Goal: Information Seeking & Learning: Check status

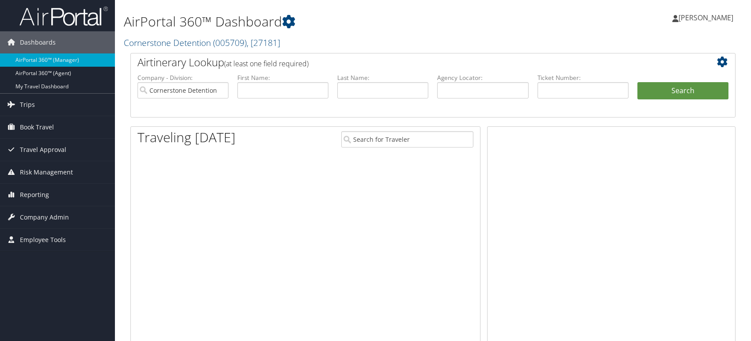
click at [42, 218] on span "Company Admin" at bounding box center [44, 218] width 49 height 22
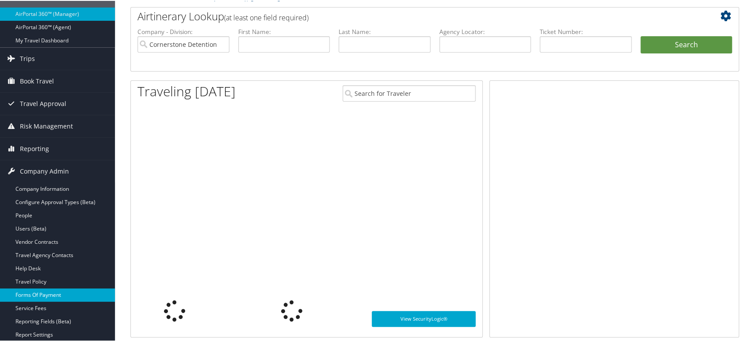
scroll to position [49, 0]
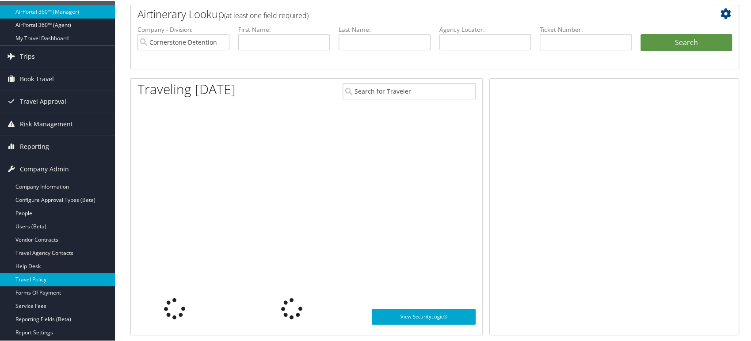
click at [43, 279] on link "Travel Policy" at bounding box center [57, 278] width 115 height 13
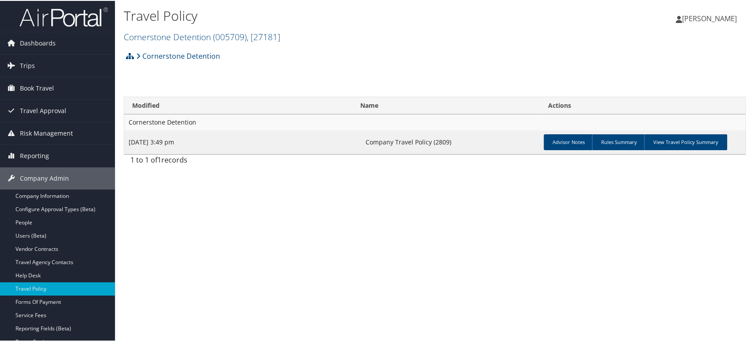
drag, startPoint x: 349, startPoint y: 201, endPoint x: 581, endPoint y: 164, distance: 234.2
click at [354, 201] on div "Travel Policy Cornerstone Detention ( 005709 ) , [ 27181 ] Cornerstone Detentio…" at bounding box center [435, 170] width 640 height 341
click at [697, 136] on link "View Travel Policy Summary" at bounding box center [685, 142] width 83 height 16
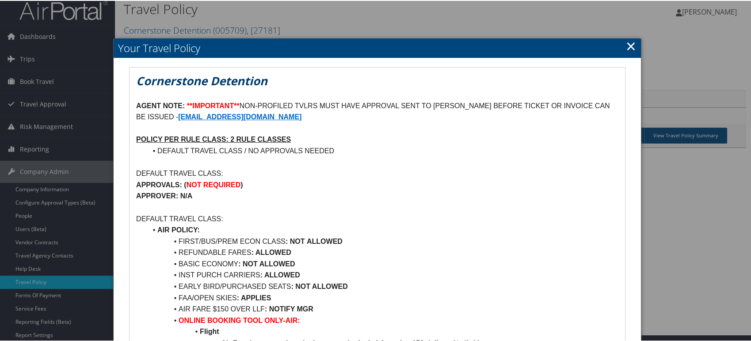
scroll to position [49, 0]
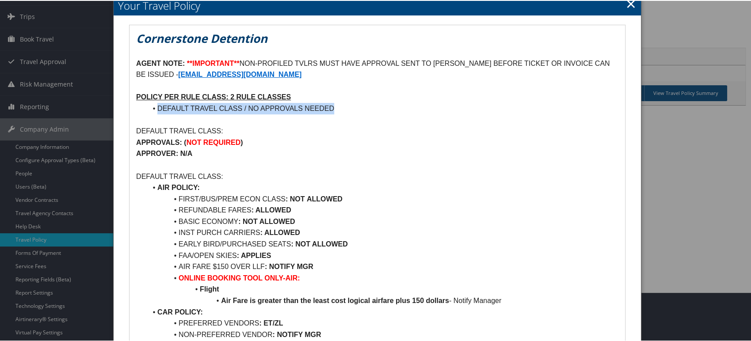
drag, startPoint x: 347, startPoint y: 105, endPoint x: 138, endPoint y: 105, distance: 209.6
click at [138, 105] on ul "DEFAULT TRAVEL CLASS / NO APPROVALS NEEDED" at bounding box center [377, 107] width 483 height 11
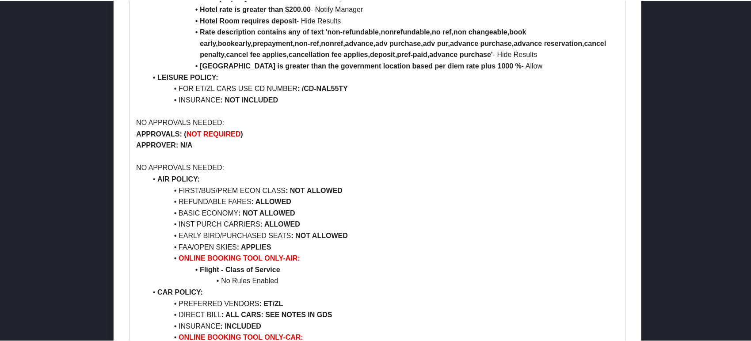
scroll to position [639, 0]
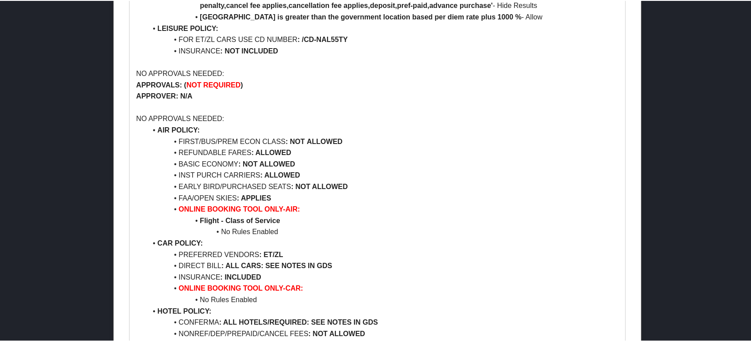
drag, startPoint x: 373, startPoint y: 194, endPoint x: 224, endPoint y: 154, distance: 154.3
click at [151, 148] on ul "AIR POLICY: FIRST/BUS/PREM ECON CLASS : NOT ALLOWED REFUNDABLE FARES : ALLOWED …" at bounding box center [377, 299] width 483 height 351
click at [439, 158] on li "BASIC ECONOMY : NOT ALLOWED" at bounding box center [383, 163] width 472 height 11
click at [182, 198] on li "FAA/OPEN SKIES : APPLIES" at bounding box center [383, 197] width 472 height 11
drag, startPoint x: 182, startPoint y: 198, endPoint x: 420, endPoint y: 208, distance: 238.6
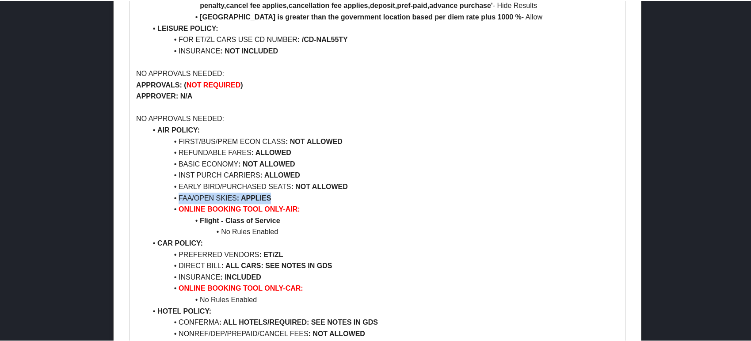
click at [274, 200] on li "FAA/OPEN SKIES : APPLIES" at bounding box center [383, 197] width 472 height 11
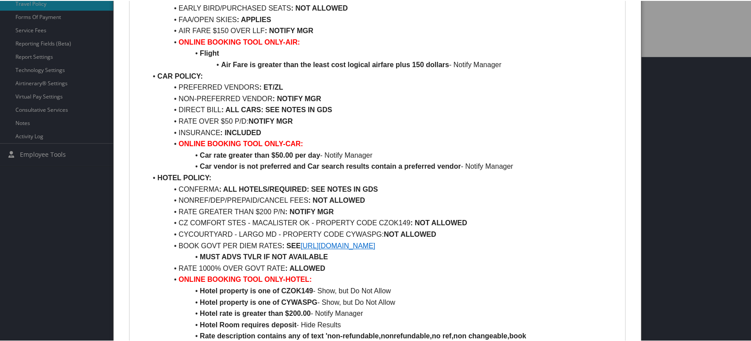
scroll to position [0, 0]
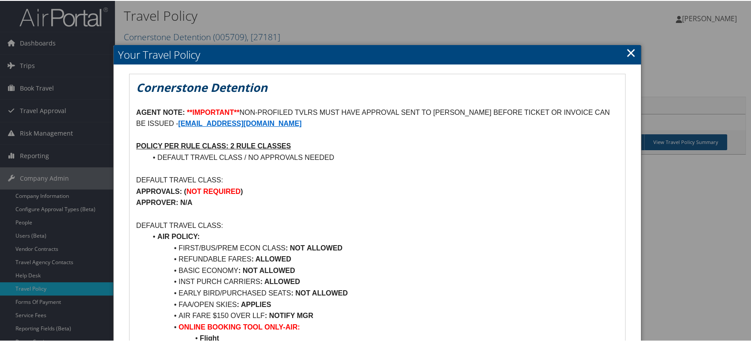
click at [628, 53] on link "×" at bounding box center [631, 52] width 10 height 18
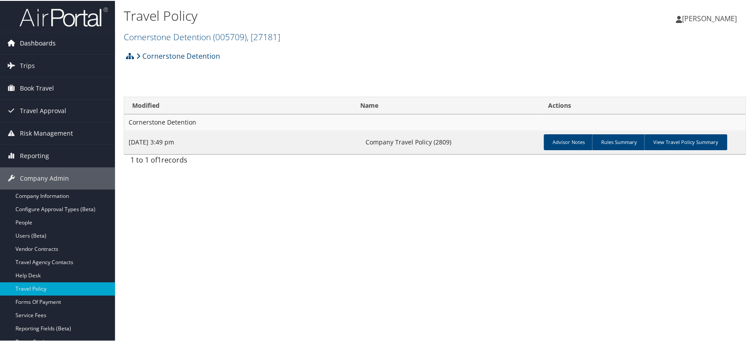
click at [42, 49] on span "Dashboards" at bounding box center [38, 42] width 36 height 22
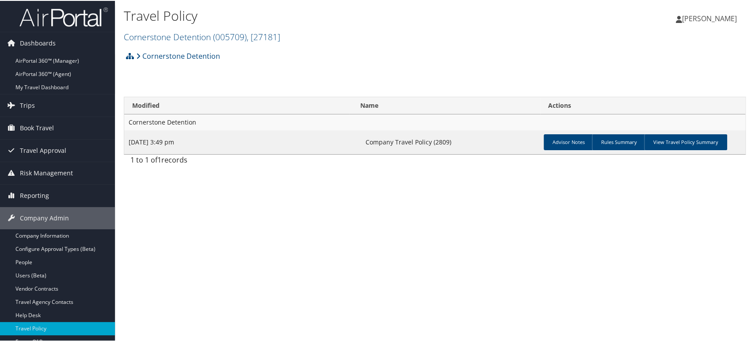
click at [40, 77] on link "AirPortal 360™ (Agent)" at bounding box center [57, 73] width 115 height 13
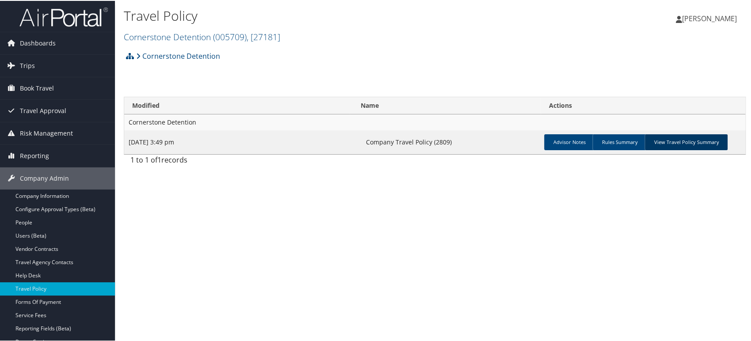
click at [680, 149] on link "View Travel Policy Summary" at bounding box center [686, 142] width 83 height 16
click at [680, 146] on link "View Travel Policy Summary" at bounding box center [686, 142] width 83 height 16
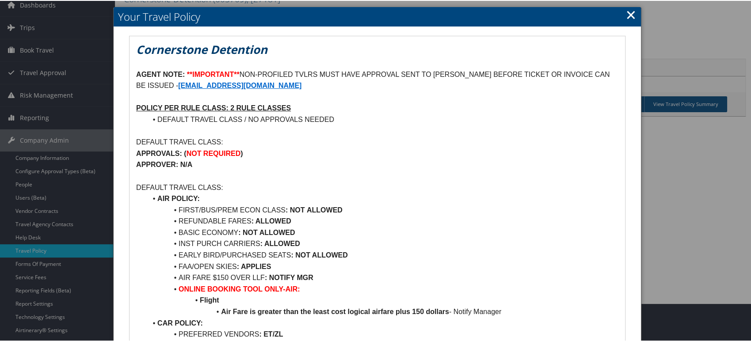
scroll to position [49, 0]
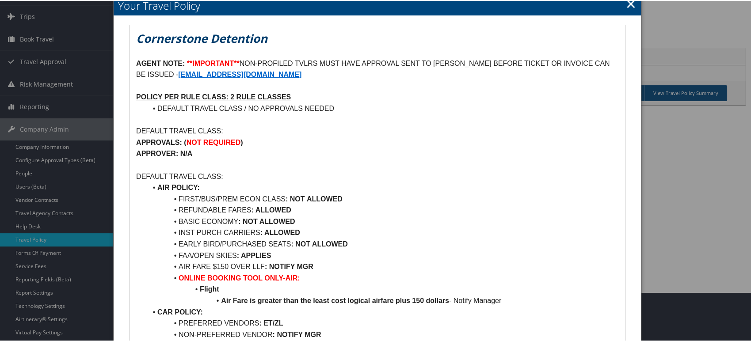
drag, startPoint x: 248, startPoint y: 59, endPoint x: 258, endPoint y: 59, distance: 10.6
click at [248, 59] on p "AGENT NOTE: **IMPORTANT** NON-PROFILED TVLRS MUST HAVE APPROVAL SENT TO RICHEL …" at bounding box center [377, 68] width 483 height 23
drag, startPoint x: 258, startPoint y: 59, endPoint x: 391, endPoint y: 59, distance: 132.7
click at [391, 59] on p "AGENT NOTE: **IMPORTANT** NON-PROFILED TVLRS MUST HAVE APPROVAL SENT TO RICHEL …" at bounding box center [377, 68] width 483 height 23
click at [327, 115] on p at bounding box center [377, 119] width 483 height 11
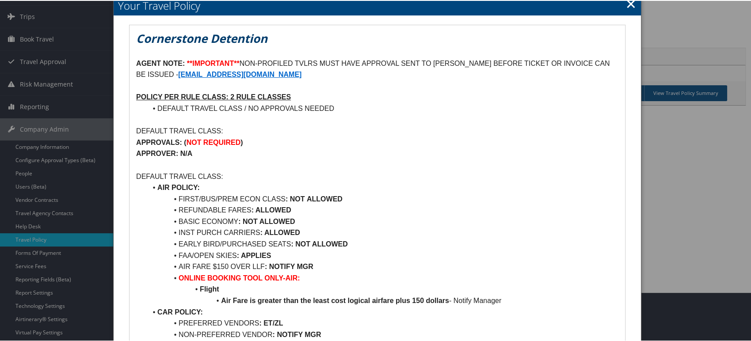
click at [626, 5] on link "×" at bounding box center [631, 3] width 10 height 18
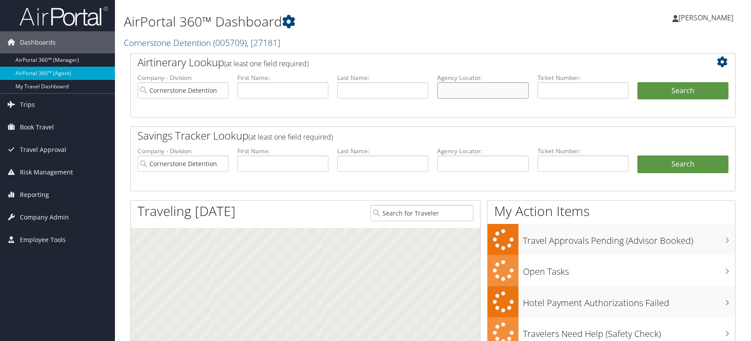
click at [451, 91] on input "text" at bounding box center [482, 90] width 91 height 16
paste input "DND3YF"
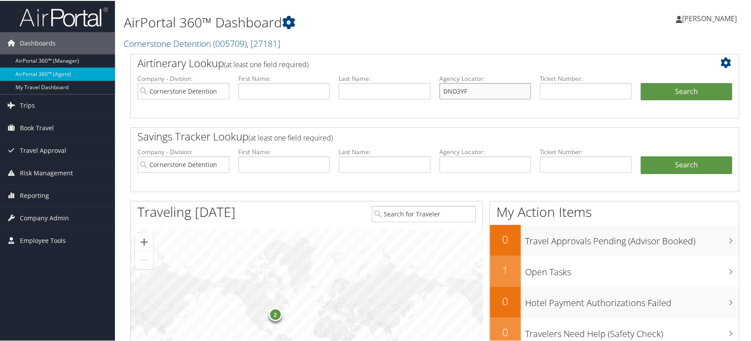
type input "DND3YF"
click at [221, 89] on input "Cornerstone Detention" at bounding box center [184, 90] width 92 height 16
click at [671, 86] on button "Search" at bounding box center [687, 91] width 92 height 18
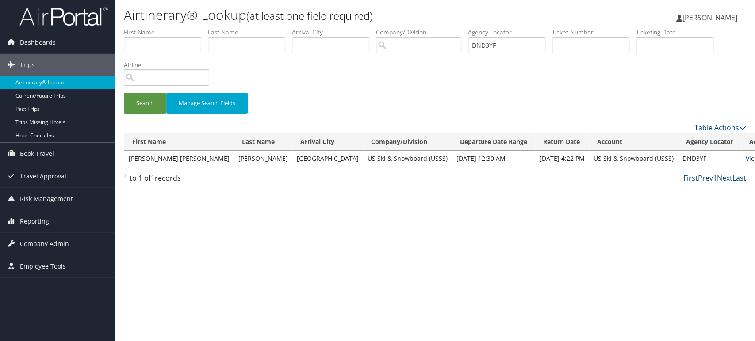
click at [746, 158] on link "View" at bounding box center [753, 158] width 14 height 8
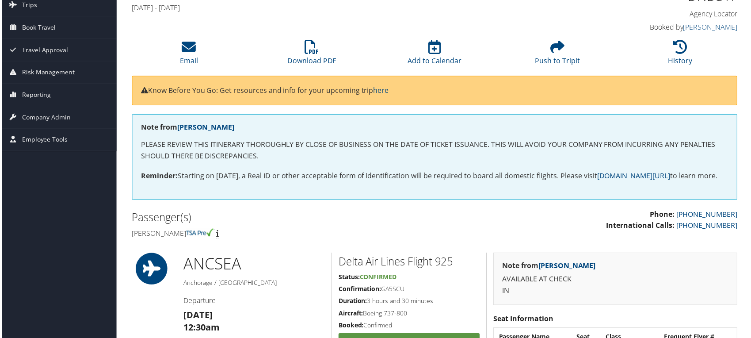
scroll to position [159, 0]
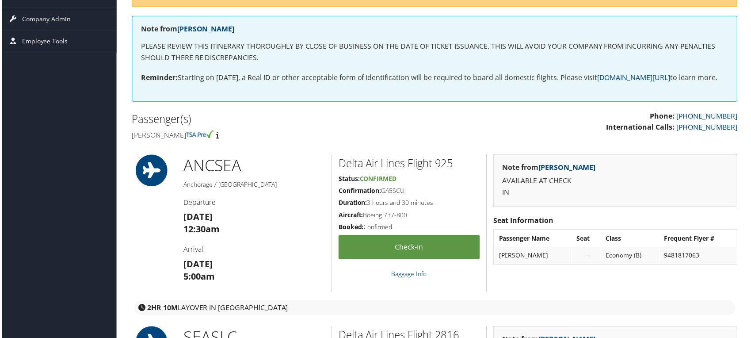
click at [142, 141] on h4 "Greta elise Anderson" at bounding box center [279, 136] width 298 height 10
drag, startPoint x: 142, startPoint y: 145, endPoint x: 205, endPoint y: 143, distance: 62.8
click at [205, 141] on h4 "Greta elise Anderson" at bounding box center [279, 136] width 298 height 10
copy h4 "Greta elise Anderson"
click at [679, 144] on div "Phone: 855-993-3274 International Calls: 801-613-8901 Passenger(s) Greta elise …" at bounding box center [435, 127] width 622 height 33
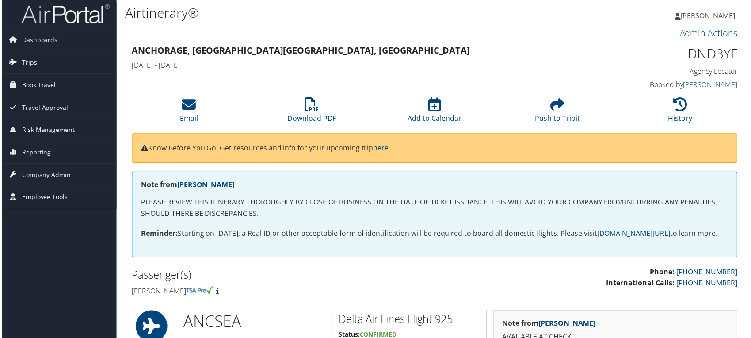
scroll to position [0, 0]
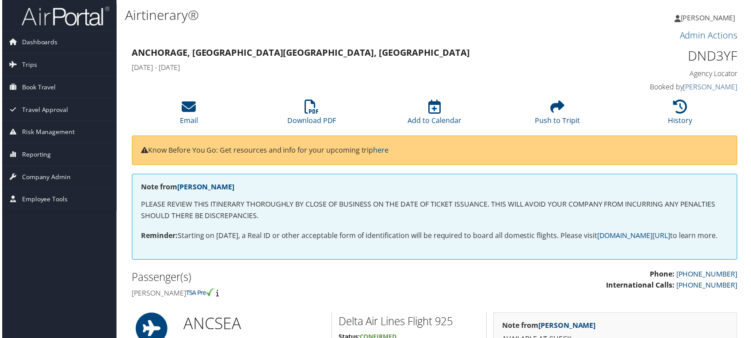
drag, startPoint x: 269, startPoint y: 64, endPoint x: 310, endPoint y: 47, distance: 44.4
click at [135, 46] on div "Anchorage, AK Salt Lake City, UT Fri 10 Oct 2025 - Mon 20 Oct 2025" at bounding box center [357, 60] width 467 height 31
click at [475, 40] on h3 "Admin Actions" at bounding box center [434, 35] width 609 height 12
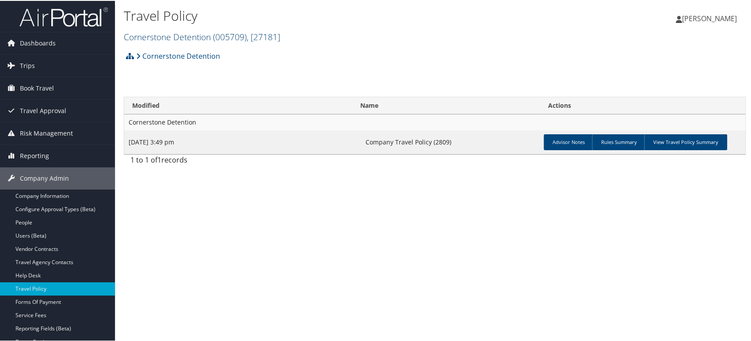
click at [237, 32] on span "( 005709 )" at bounding box center [230, 36] width 34 height 12
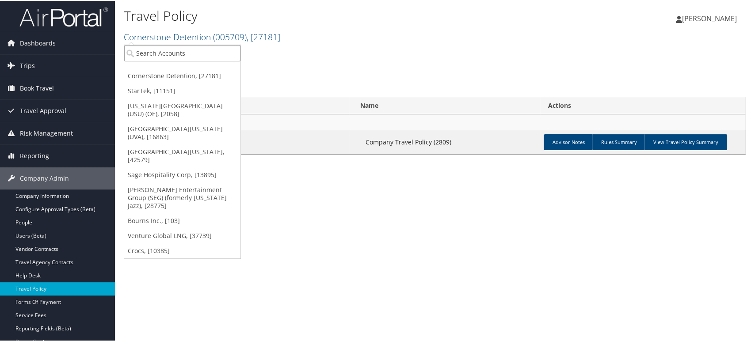
click at [170, 55] on input "search" at bounding box center [182, 52] width 116 height 16
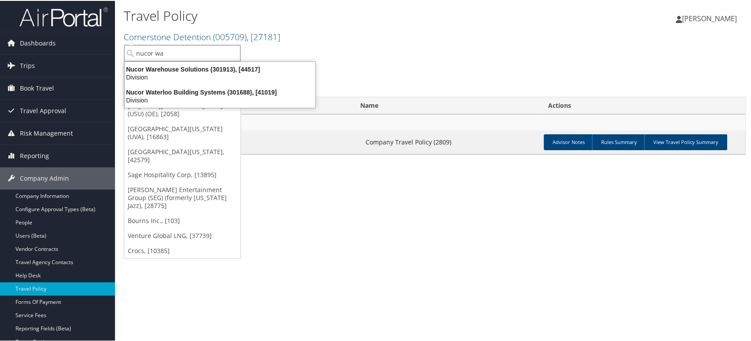
type input "nucor wat"
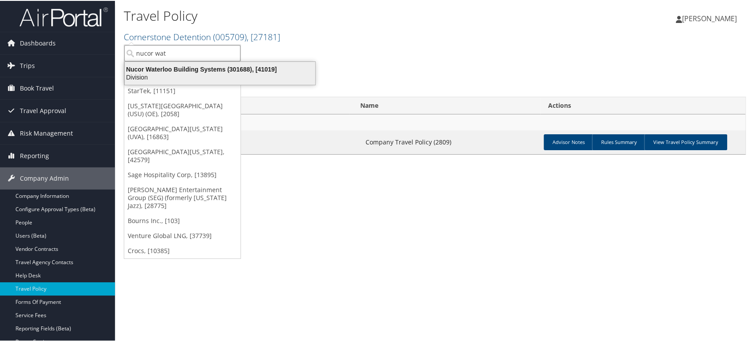
click at [177, 67] on div "Nucor Waterloo Building Systems (301688), [41019]" at bounding box center [219, 69] width 201 height 8
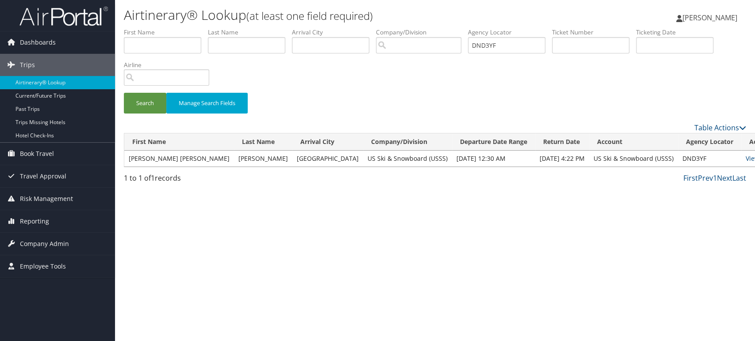
drag, startPoint x: 39, startPoint y: 225, endPoint x: 41, endPoint y: 237, distance: 12.9
click at [39, 225] on span "Reporting" at bounding box center [34, 222] width 29 height 22
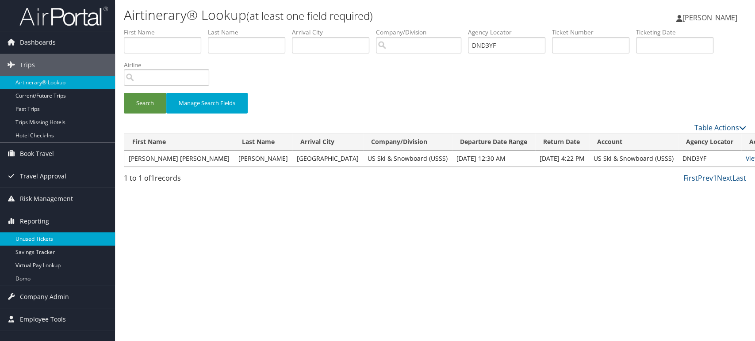
click at [37, 241] on link "Unused Tickets" at bounding box center [57, 239] width 115 height 13
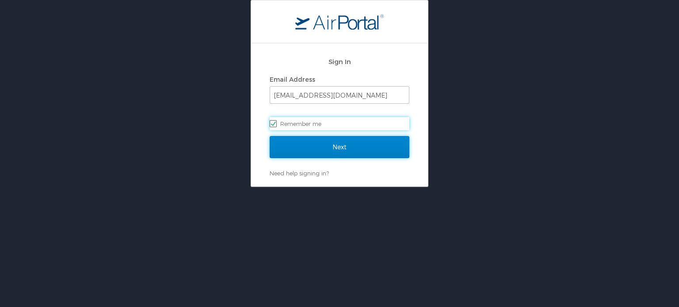
click at [308, 146] on input "Next" at bounding box center [340, 147] width 140 height 22
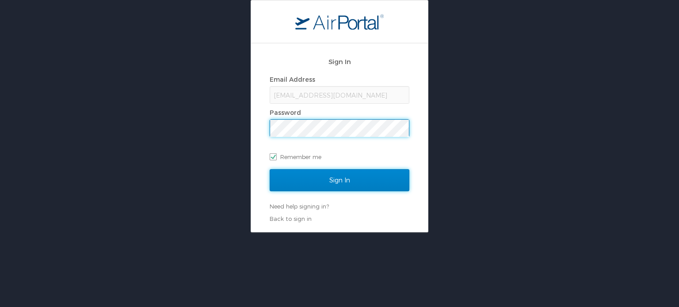
click at [340, 184] on input "Sign In" at bounding box center [340, 180] width 140 height 22
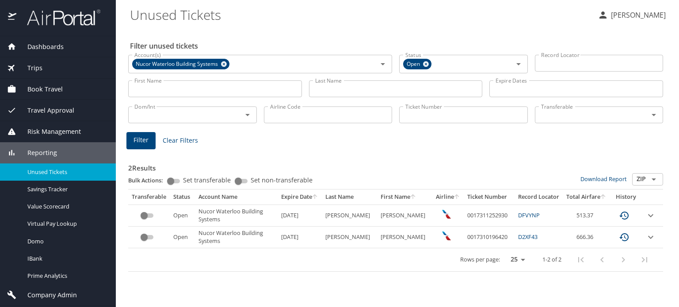
drag, startPoint x: 224, startPoint y: 63, endPoint x: 299, endPoint y: 170, distance: 130.2
click at [230, 97] on div "Filter unused tickets Account(s) Nucor Waterloo Building Systems Account(s) Sta…" at bounding box center [397, 167] width 535 height 279
click at [342, 157] on div "2 Results Bulk Actions: Set transferable Set non-transferable Download Report Z…" at bounding box center [395, 211] width 535 height 121
drag, startPoint x: 356, startPoint y: 90, endPoint x: 355, endPoint y: 95, distance: 5.5
click at [356, 90] on input "Last Name" at bounding box center [396, 88] width 174 height 17
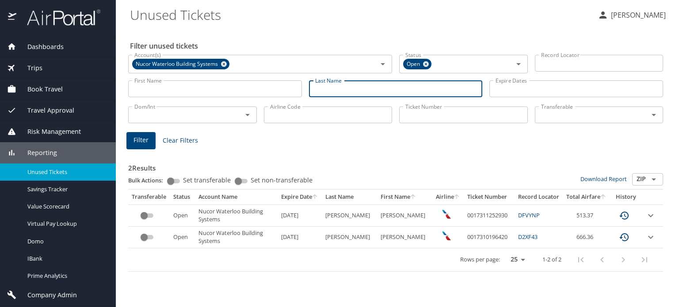
click at [310, 155] on div "2 Results Bulk Actions: Set transferable Set non-transferable Download Report Z…" at bounding box center [395, 211] width 535 height 121
drag, startPoint x: 345, startPoint y: 86, endPoint x: 267, endPoint y: 146, distance: 98.1
click at [345, 86] on input "Last Name" at bounding box center [396, 88] width 174 height 17
click at [253, 156] on div "2 Results Bulk Actions: Set transferable Set non-transferable Download Report Z…" at bounding box center [395, 211] width 535 height 121
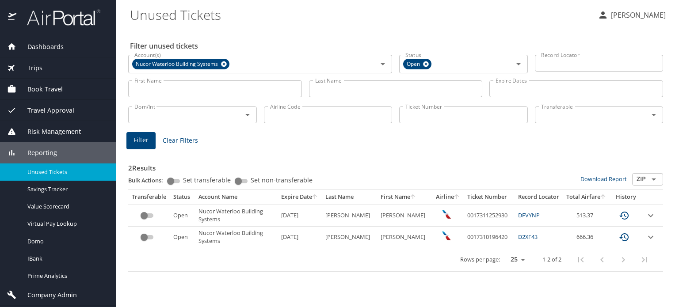
click at [418, 103] on div "Ticket Number Ticket Number" at bounding box center [464, 114] width 136 height 29
click at [407, 95] on input "Last Name" at bounding box center [396, 88] width 174 height 17
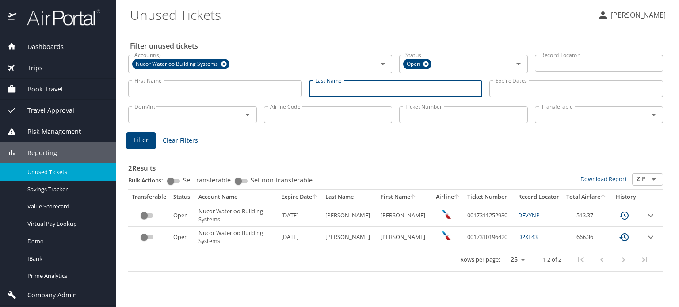
click at [299, 116] on input "Airline Code" at bounding box center [328, 115] width 129 height 17
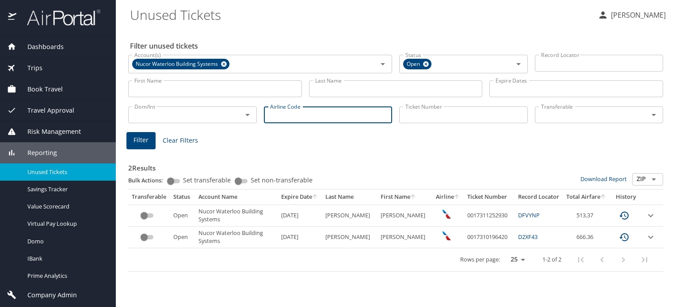
click at [353, 95] on input "Last Name" at bounding box center [396, 88] width 174 height 17
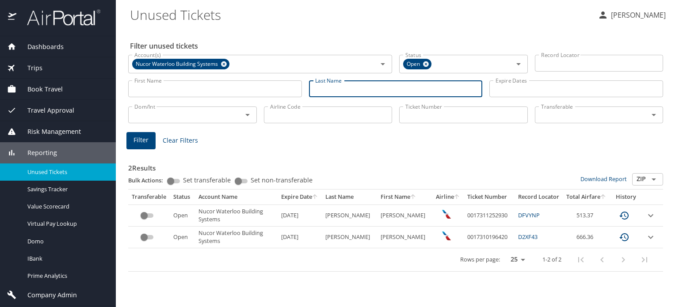
drag, startPoint x: 310, startPoint y: 133, endPoint x: 356, endPoint y: 140, distance: 46.9
click at [310, 133] on div "Filter Clear Filters" at bounding box center [395, 140] width 539 height 17
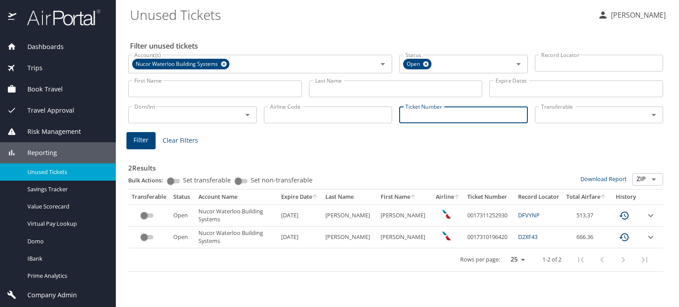
click at [415, 116] on input "Ticket Number" at bounding box center [463, 115] width 129 height 17
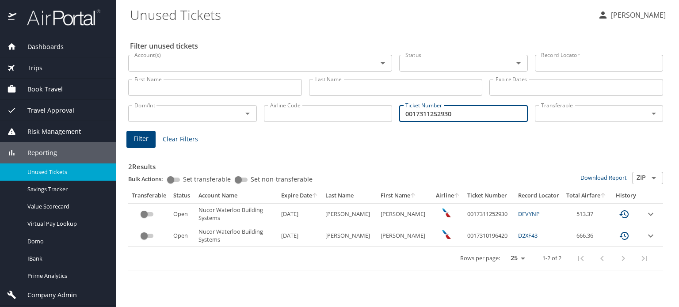
type input "0017311252930"
click at [140, 140] on span "Filter" at bounding box center [141, 139] width 15 height 11
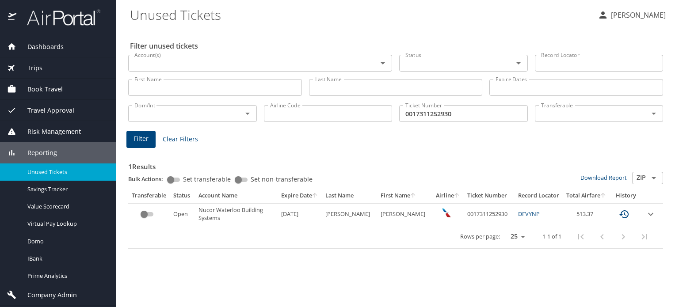
click at [375, 282] on div "Filter unused tickets Account(s) Account(s) Status Status Record Locator Record…" at bounding box center [397, 167] width 535 height 279
drag, startPoint x: 125, startPoint y: 165, endPoint x: 622, endPoint y: 150, distance: 497.3
click at [622, 150] on div "1 Results Bulk Actions: Set transferable Set non-transferable Download Report Z…" at bounding box center [396, 198] width 542 height 110
click at [511, 149] on div "1 Results Bulk Actions: Set transferable Set non-transferable Download Report Z…" at bounding box center [396, 198] width 542 height 110
click at [313, 268] on div "Filter unused tickets Account(s) Account(s) Status Status Record Locator Record…" at bounding box center [397, 167] width 535 height 279
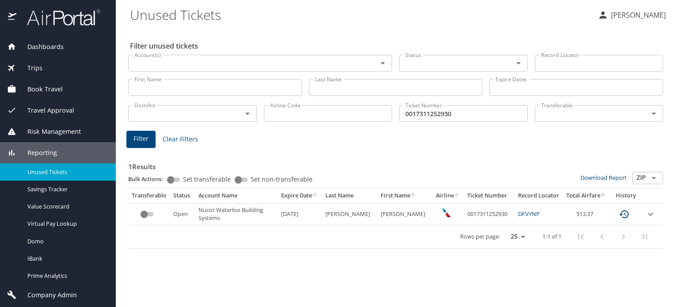
click at [274, 283] on div "Filter unused tickets Account(s) Account(s) Status Status Record Locator Record…" at bounding box center [397, 167] width 535 height 279
drag, startPoint x: 330, startPoint y: 216, endPoint x: 295, endPoint y: 216, distance: 35.4
click at [295, 216] on td "[DATE]" at bounding box center [300, 214] width 44 height 22
click at [253, 258] on div "Filter unused tickets Account(s) Account(s) Status Status Record Locator Record…" at bounding box center [397, 167] width 535 height 279
drag, startPoint x: 349, startPoint y: 260, endPoint x: 536, endPoint y: 295, distance: 189.9
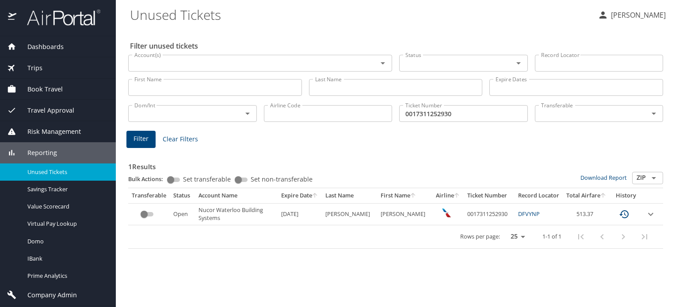
click at [349, 259] on div "Filter unused tickets Account(s) Account(s) Status Status Record Locator Record…" at bounding box center [397, 167] width 535 height 279
